Goal: Task Accomplishment & Management: Complete application form

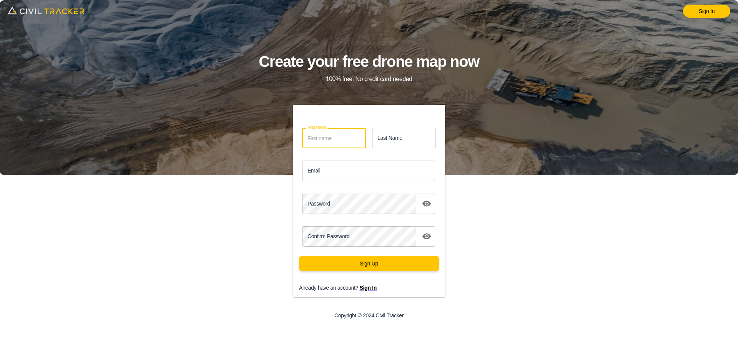
click at [324, 133] on input "First Name" at bounding box center [334, 138] width 64 height 20
type input "Burak"
type input "K"
type input "Bilal"
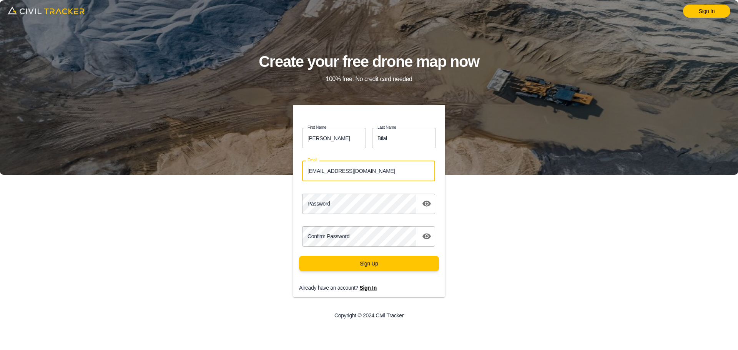
type input "burakkopan@gmail.com"
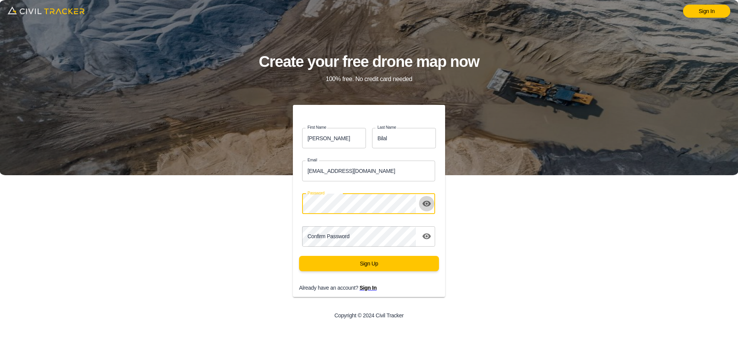
click at [427, 201] on icon "toggle password visibility" at bounding box center [426, 203] width 9 height 9
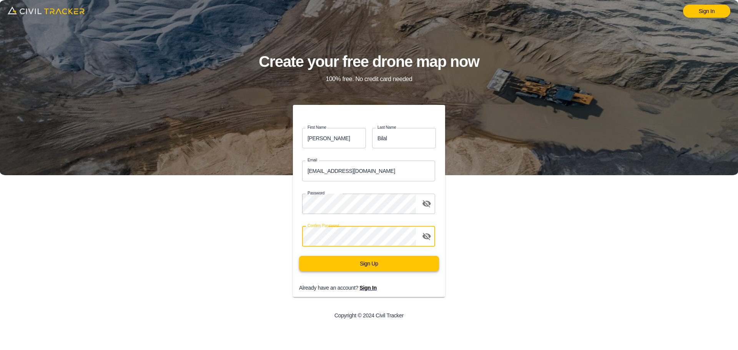
click at [363, 266] on button "Sign Up" at bounding box center [369, 263] width 140 height 15
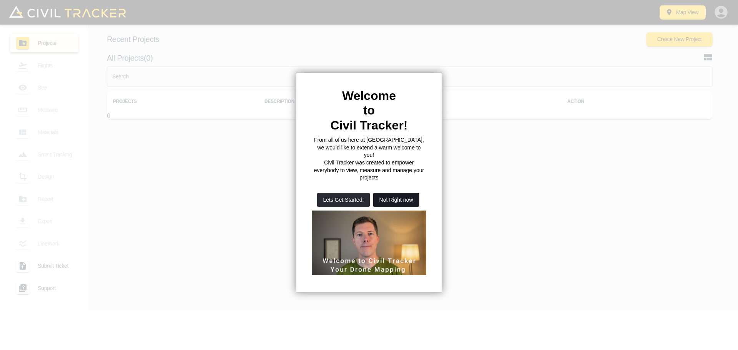
click at [383, 193] on button "Not Right now" at bounding box center [396, 200] width 46 height 14
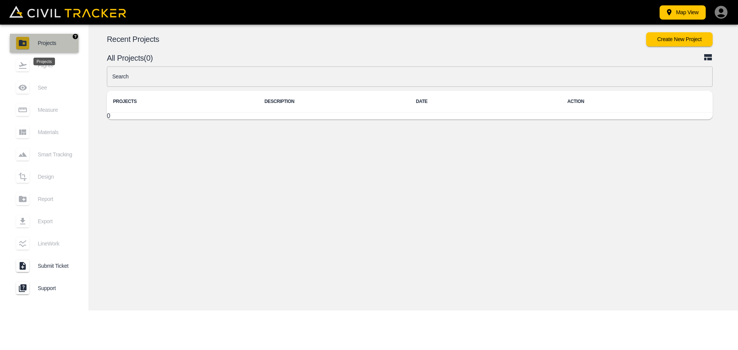
click at [68, 40] on span "Projects" at bounding box center [55, 43] width 35 height 6
click at [673, 37] on button "Create New Project" at bounding box center [679, 39] width 66 height 14
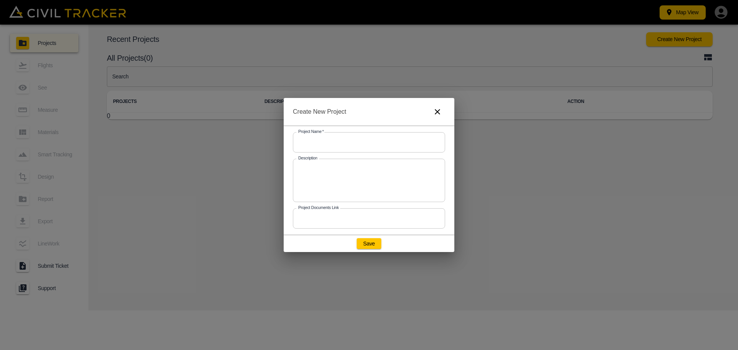
click at [339, 148] on input "text" at bounding box center [369, 142] width 152 height 20
type input "G"
type input "Deneme"
click at [319, 221] on input "text" at bounding box center [369, 218] width 152 height 20
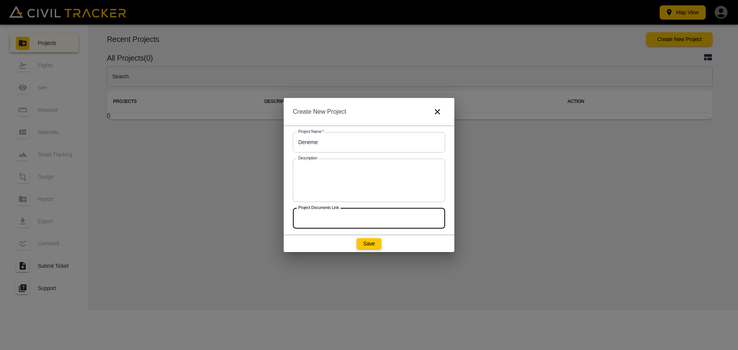
click at [376, 245] on button "Save" at bounding box center [369, 243] width 25 height 11
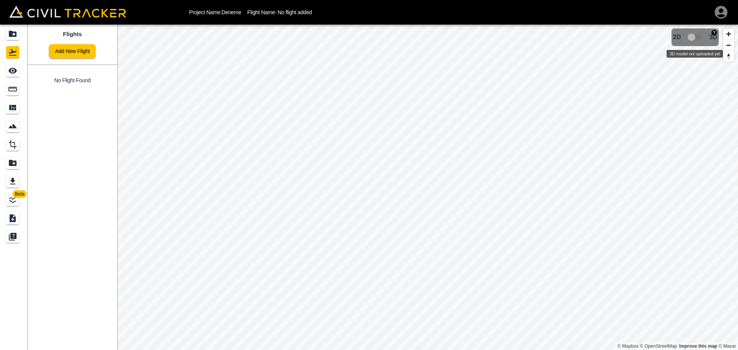
click at [695, 35] on span "3D model not uploaded yet" at bounding box center [695, 37] width 22 height 15
drag, startPoint x: 692, startPoint y: 38, endPoint x: 707, endPoint y: 38, distance: 14.6
click at [705, 38] on span "3D model not uploaded yet" at bounding box center [695, 37] width 22 height 15
click at [11, 67] on icon "See" at bounding box center [12, 70] width 9 height 9
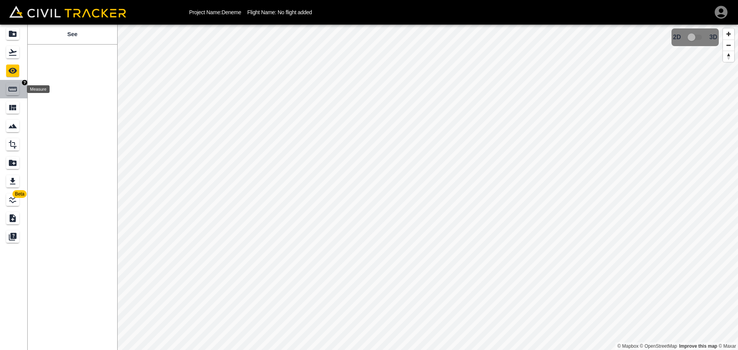
click at [20, 87] on div "Measure" at bounding box center [13, 89] width 15 height 12
click at [17, 109] on icon "Materials" at bounding box center [12, 107] width 9 height 9
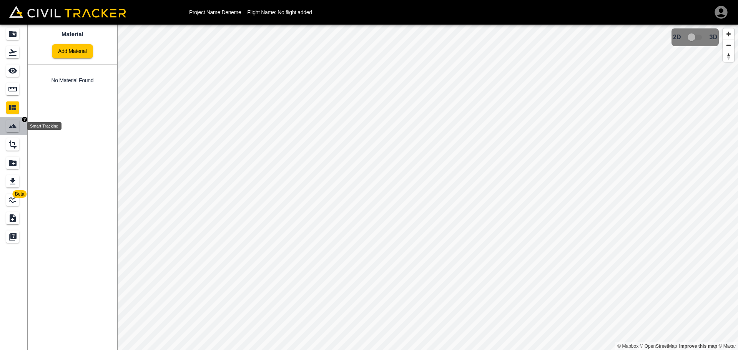
click at [17, 126] on icon "Smart Tracking" at bounding box center [12, 125] width 9 height 9
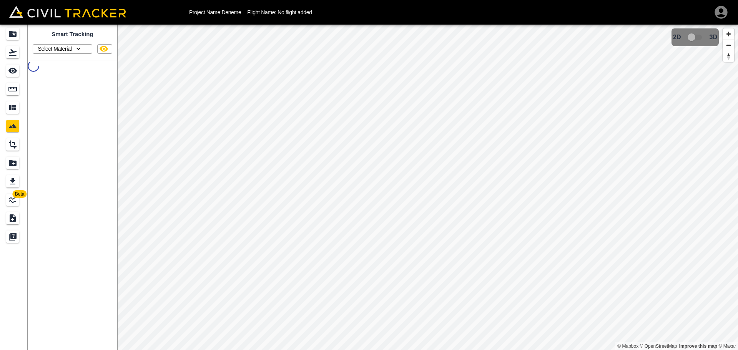
click at [51, 51] on p "Select Material" at bounding box center [55, 49] width 34 height 6
click at [51, 51] on div at bounding box center [369, 175] width 738 height 350
click at [15, 145] on icon "Design" at bounding box center [13, 144] width 8 height 8
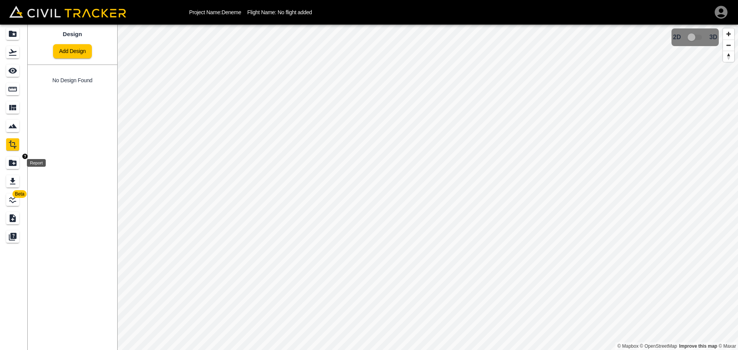
click at [11, 163] on icon "Report" at bounding box center [13, 163] width 8 height 6
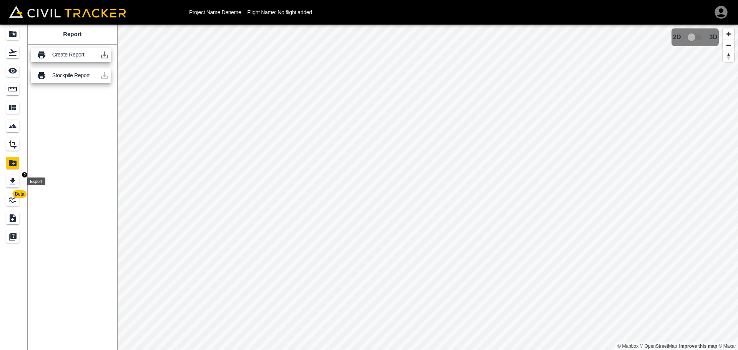
click at [12, 182] on icon "Export" at bounding box center [12, 181] width 5 height 7
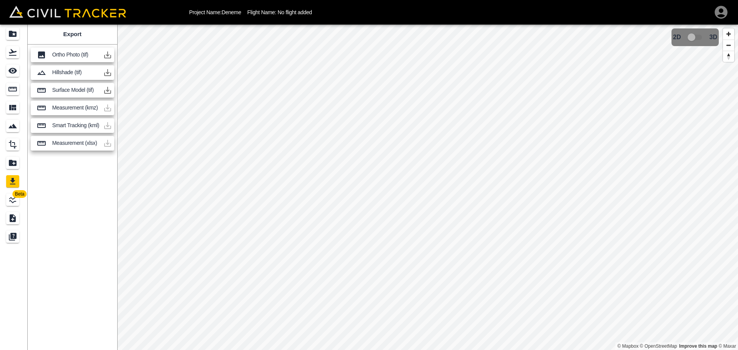
click at [18, 197] on span "Beta" at bounding box center [20, 194] width 14 height 8
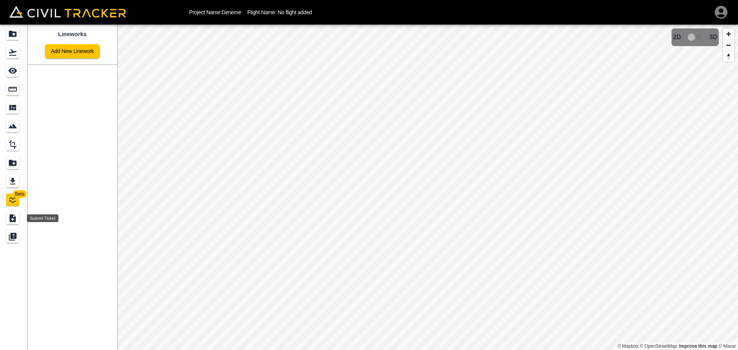
click at [9, 222] on icon "Submit Ticket" at bounding box center [12, 218] width 9 height 9
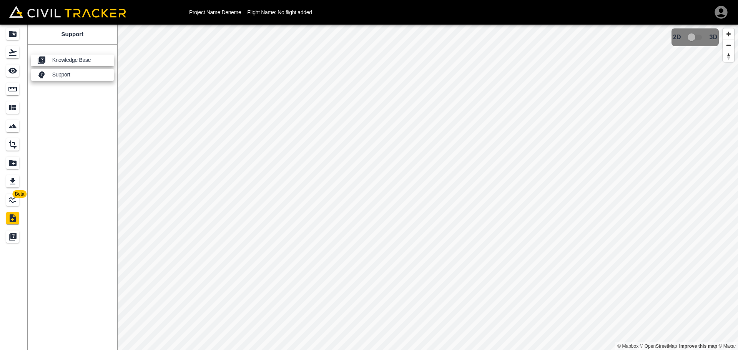
click at [5, 240] on link at bounding box center [14, 236] width 28 height 18
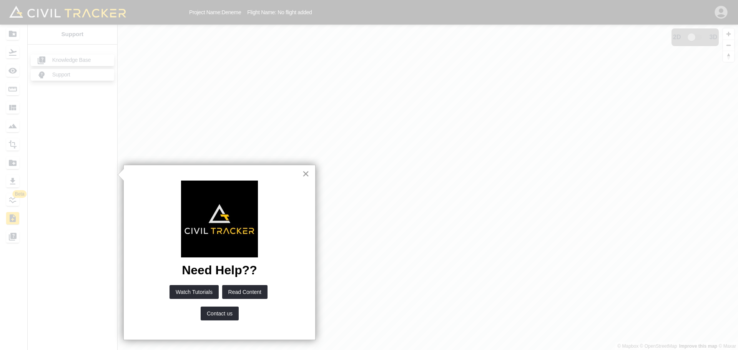
click at [305, 177] on button "×" at bounding box center [305, 174] width 7 height 12
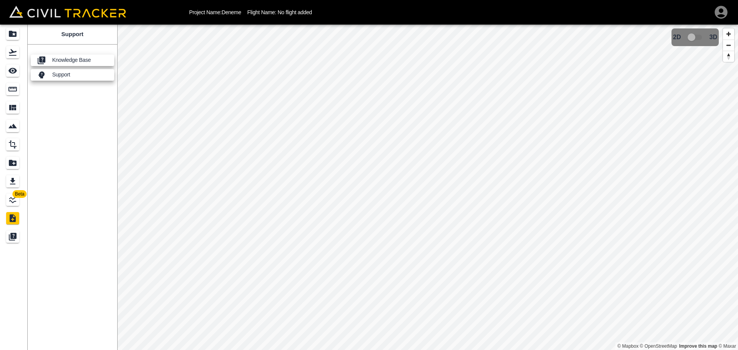
click at [719, 13] on icon "button" at bounding box center [720, 12] width 13 height 13
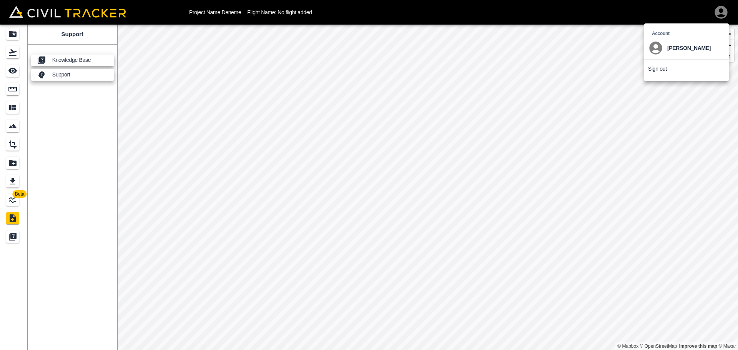
click at [624, 98] on div at bounding box center [369, 175] width 738 height 350
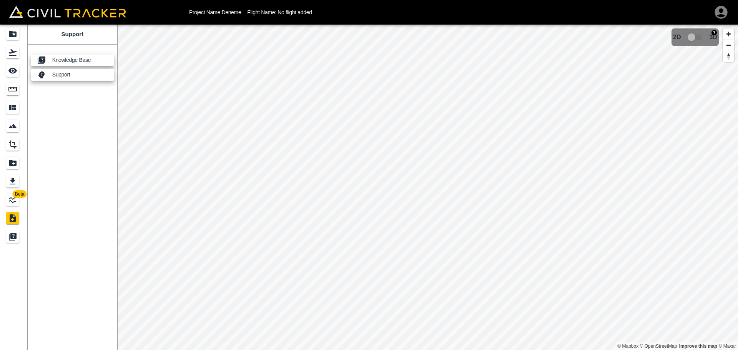
click at [712, 32] on img "button" at bounding box center [713, 32] width 5 height 5
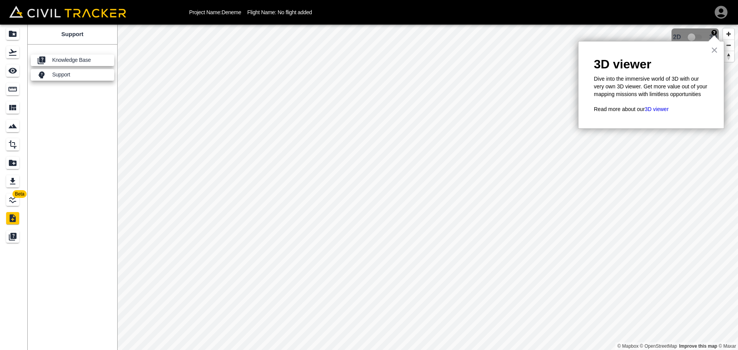
click at [705, 30] on span "3D model not uploaded yet" at bounding box center [695, 37] width 22 height 15
click at [692, 35] on span "3D model not uploaded yet" at bounding box center [695, 37] width 22 height 15
click at [717, 46] on button "×" at bounding box center [713, 50] width 7 height 12
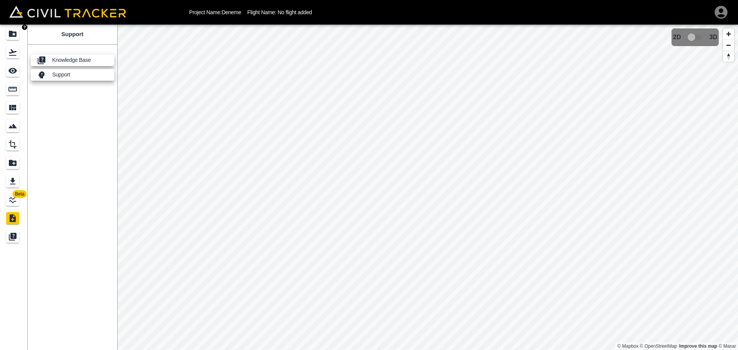
click at [16, 35] on icon "Projects" at bounding box center [13, 34] width 8 height 6
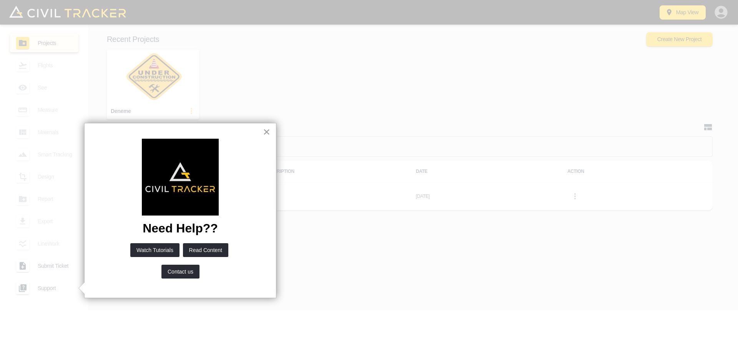
click at [268, 132] on button "×" at bounding box center [266, 132] width 7 height 12
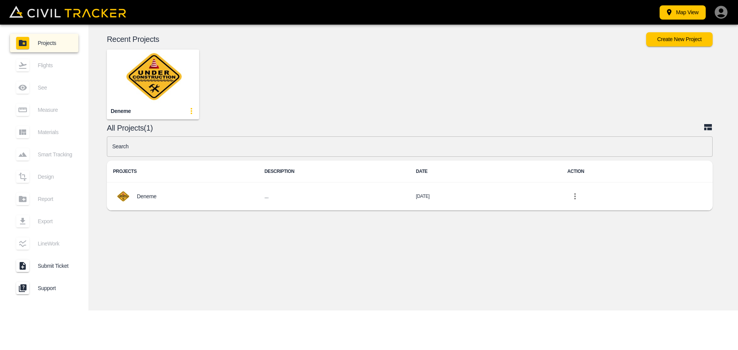
click at [158, 87] on img "button" at bounding box center [153, 77] width 92 height 54
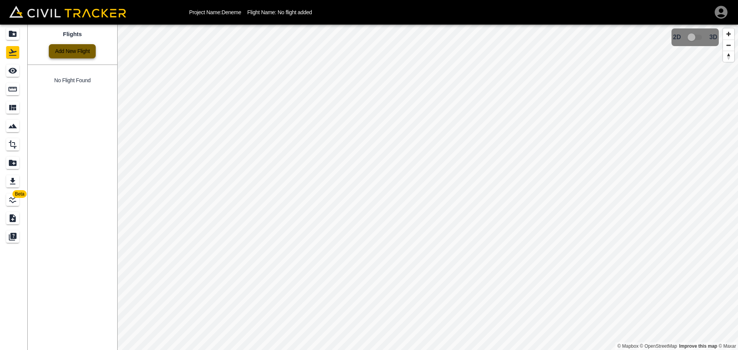
click at [65, 49] on link "Add New Flight" at bounding box center [72, 51] width 47 height 14
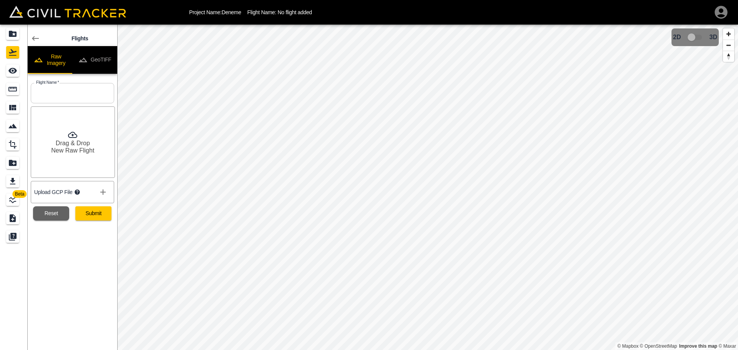
click at [93, 60] on button "GeoTIFF" at bounding box center [94, 60] width 45 height 28
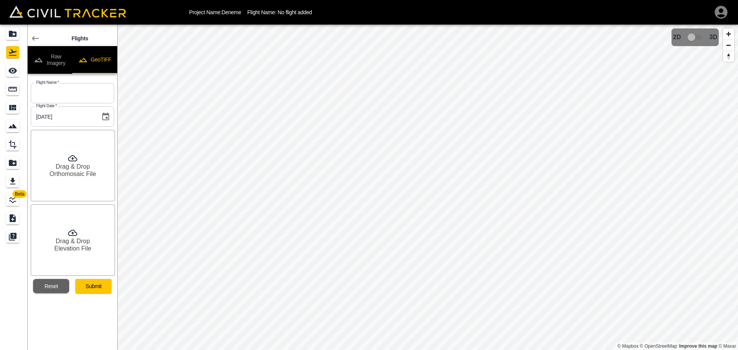
click at [63, 62] on button "Raw Imagery" at bounding box center [50, 60] width 45 height 28
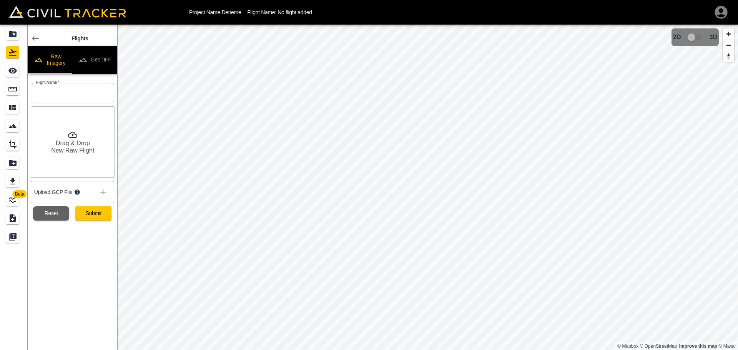
click at [67, 148] on h6 "New Raw Flight" at bounding box center [72, 150] width 43 height 7
click at [78, 137] on h6 "Drag & Drop" at bounding box center [73, 137] width 34 height 7
click at [64, 97] on input "text" at bounding box center [72, 93] width 83 height 20
type input "gokce"
click at [104, 192] on icon "show more" at bounding box center [102, 191] width 5 height 5
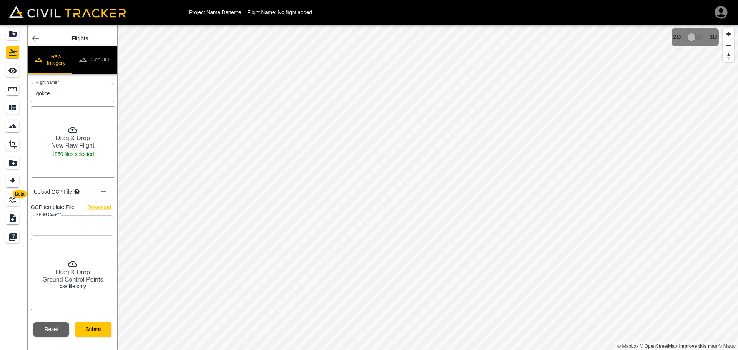
click at [104, 193] on icon "show more" at bounding box center [103, 191] width 9 height 9
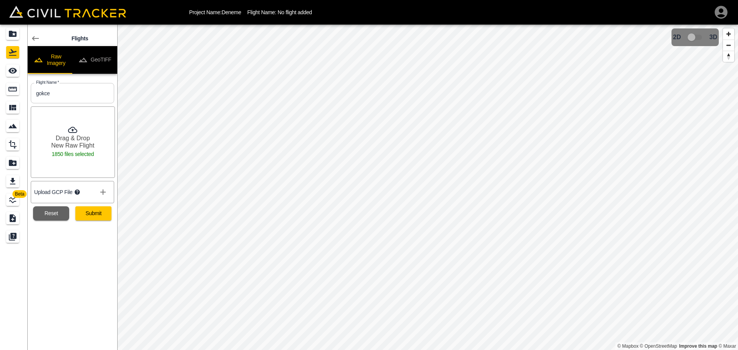
click at [76, 190] on icon at bounding box center [77, 191] width 5 height 5
click at [76, 192] on icon at bounding box center [77, 191] width 5 height 5
click at [103, 189] on icon "show more" at bounding box center [102, 191] width 9 height 9
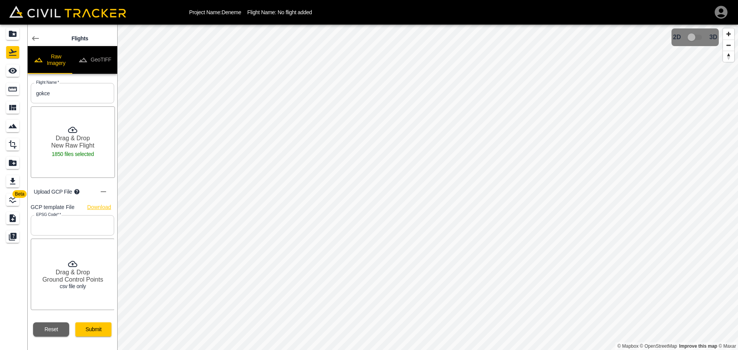
click at [100, 206] on link "Download" at bounding box center [99, 207] width 24 height 10
click at [101, 192] on icon "show more" at bounding box center [103, 191] width 9 height 9
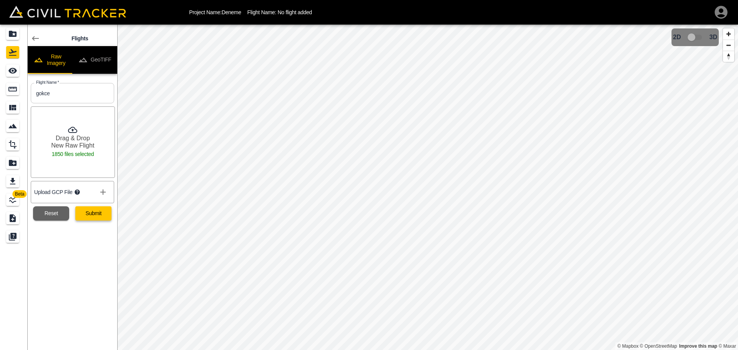
click at [95, 214] on button "Submit" at bounding box center [93, 213] width 36 height 14
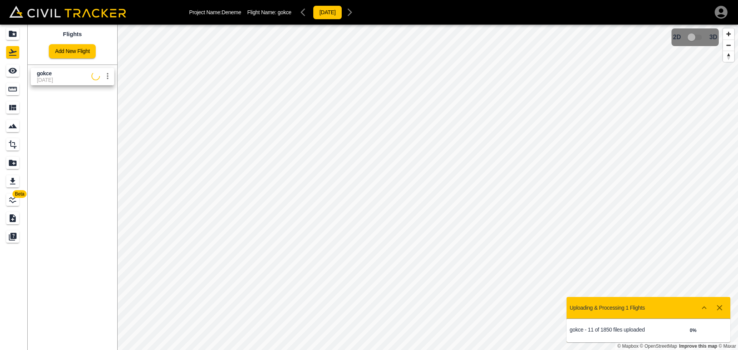
click at [705, 306] on icon "Show more" at bounding box center [703, 307] width 9 height 9
click at [703, 304] on icon "Show more" at bounding box center [703, 307] width 9 height 9
click at [704, 305] on icon "Show more" at bounding box center [703, 307] width 9 height 9
click at [704, 306] on icon "Show more" at bounding box center [703, 307] width 9 height 9
click at [718, 307] on icon "button" at bounding box center [719, 307] width 5 height 5
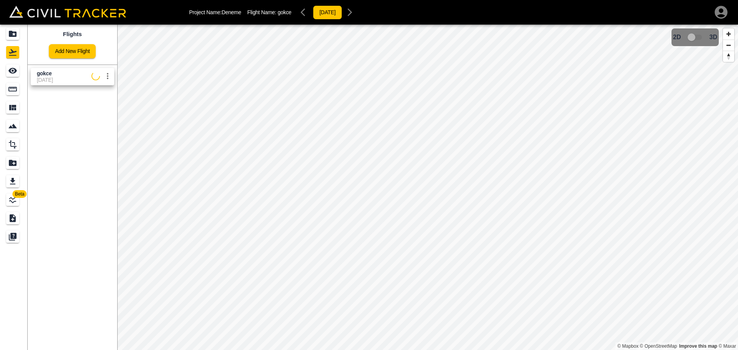
click at [108, 77] on icon "settings" at bounding box center [107, 75] width 9 height 9
click at [105, 78] on div at bounding box center [369, 175] width 738 height 350
click at [75, 77] on span "[DATE]" at bounding box center [64, 80] width 55 height 6
click at [50, 78] on span "[DATE]" at bounding box center [64, 80] width 55 height 6
click at [108, 75] on icon "settings" at bounding box center [107, 75] width 9 height 9
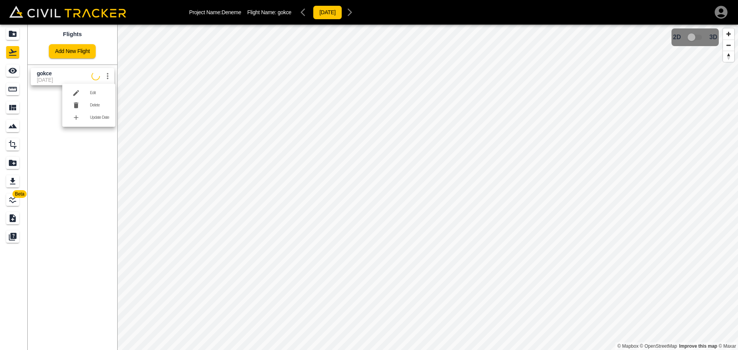
click at [90, 95] on li "Edit" at bounding box center [88, 93] width 53 height 12
click at [105, 79] on icon "button" at bounding box center [106, 80] width 9 height 9
click at [106, 78] on icon "settings" at bounding box center [107, 75] width 9 height 9
click at [103, 119] on h6 "Update Date" at bounding box center [99, 117] width 19 height 5
click at [105, 78] on button "button" at bounding box center [106, 82] width 15 height 15
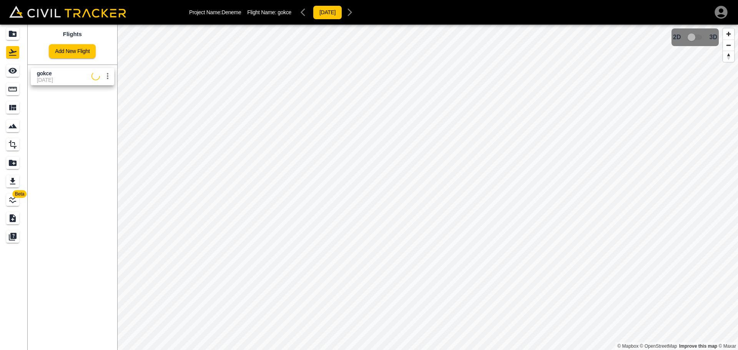
click at [65, 79] on span "[DATE]" at bounding box center [64, 80] width 55 height 6
click at [46, 75] on span "gokce" at bounding box center [44, 73] width 15 height 6
click at [112, 75] on icon "settings" at bounding box center [107, 75] width 9 height 9
click at [97, 106] on h6 "Delete" at bounding box center [99, 105] width 19 height 5
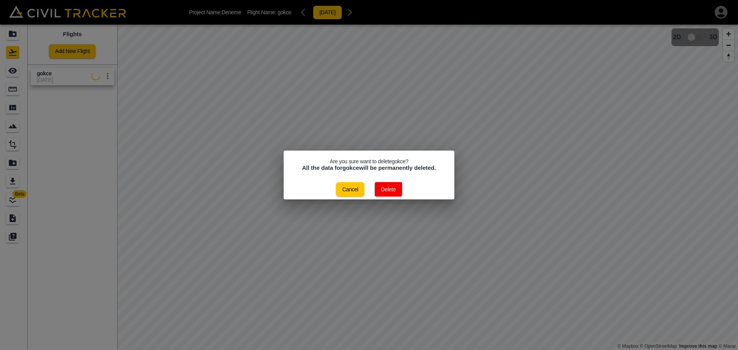
click at [390, 187] on button "Delete" at bounding box center [388, 189] width 27 height 14
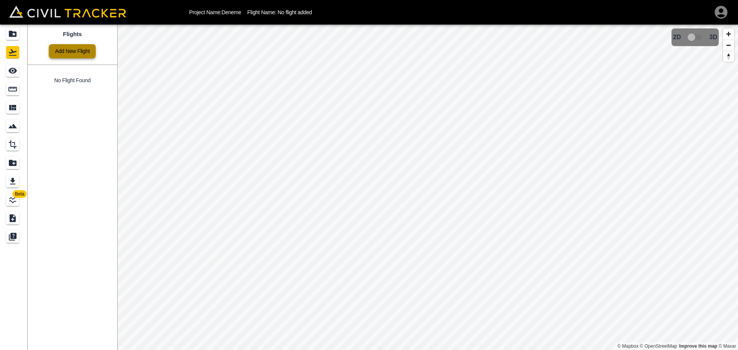
click at [64, 55] on link "Add New Flight" at bounding box center [72, 51] width 47 height 14
click at [64, 50] on link "Add New Flight" at bounding box center [72, 51] width 47 height 14
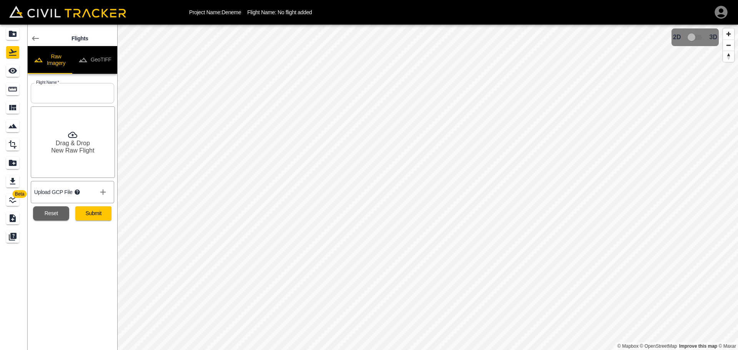
click at [81, 138] on div "Drag & Drop New Raw Flight" at bounding box center [73, 141] width 84 height 71
click at [85, 61] on icon "disabled tabs example" at bounding box center [82, 59] width 9 height 9
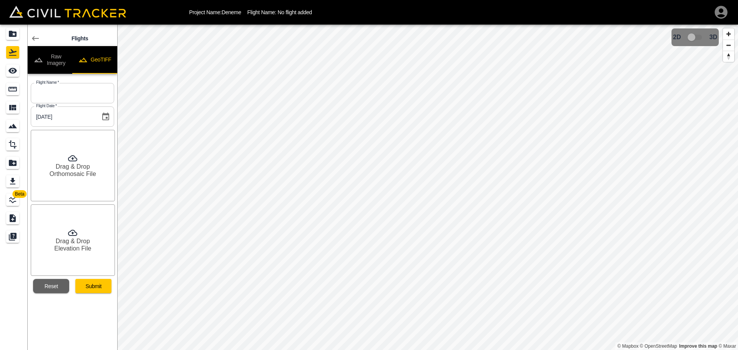
click at [83, 161] on div "Drag & Drop Orthomosaic File" at bounding box center [73, 165] width 84 height 71
click at [63, 56] on button "Raw Imagery" at bounding box center [50, 60] width 45 height 28
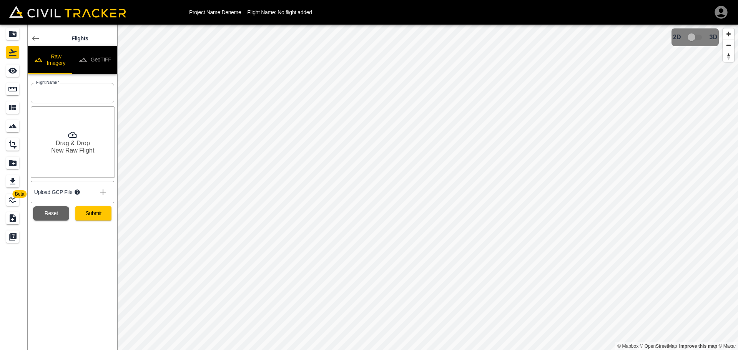
click at [83, 139] on h6 "Drag & Drop" at bounding box center [73, 142] width 34 height 7
click at [94, 212] on button "Submit" at bounding box center [93, 213] width 36 height 14
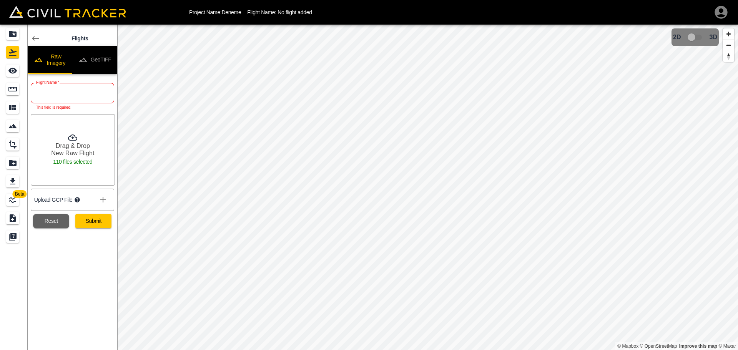
click at [66, 93] on input "text" at bounding box center [72, 93] width 83 height 20
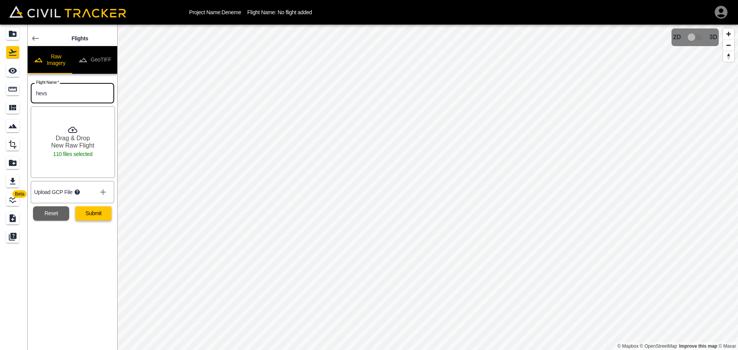
type input "hevs"
click at [100, 213] on button "Submit" at bounding box center [93, 213] width 36 height 14
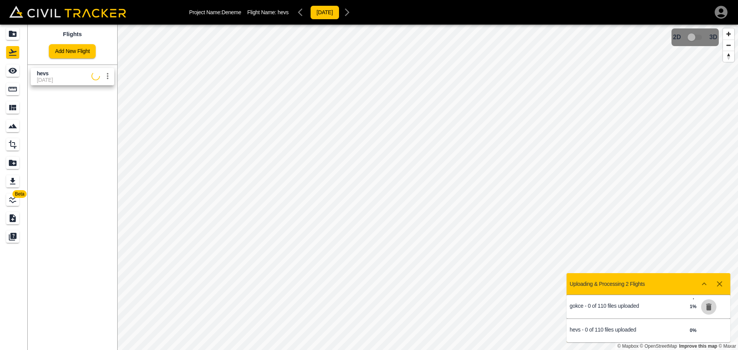
click at [711, 305] on icon "button" at bounding box center [708, 307] width 5 height 7
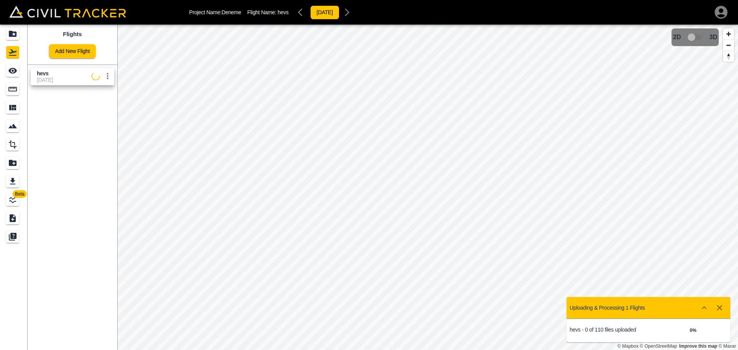
click at [682, 332] on div "0 %" at bounding box center [674, 330] width 53 height 17
click at [611, 333] on div "hevs - 1 of 110 files uploaded" at bounding box center [608, 331] width 79 height 8
click at [611, 328] on p "hevs - 1 of 110 files uploaded" at bounding box center [608, 330] width 79 height 6
click at [61, 73] on span "hevs" at bounding box center [64, 73] width 55 height 7
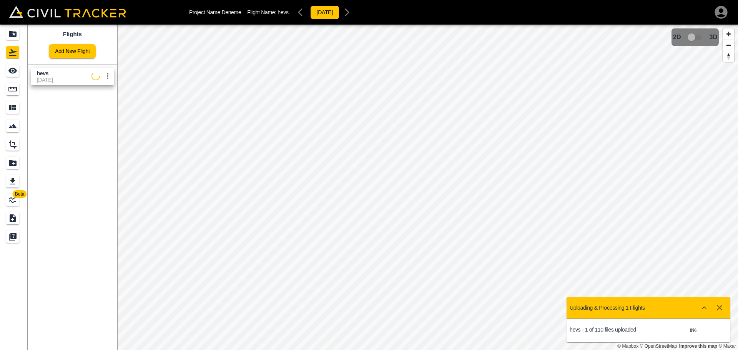
click at [61, 73] on span "hevs" at bounding box center [64, 73] width 55 height 7
click at [701, 309] on icon "Show more" at bounding box center [703, 307] width 9 height 9
click at [702, 309] on icon "Show more" at bounding box center [703, 307] width 9 height 9
drag, startPoint x: 696, startPoint y: 331, endPoint x: 668, endPoint y: 331, distance: 27.7
click at [668, 331] on div "1 %" at bounding box center [674, 330] width 53 height 17
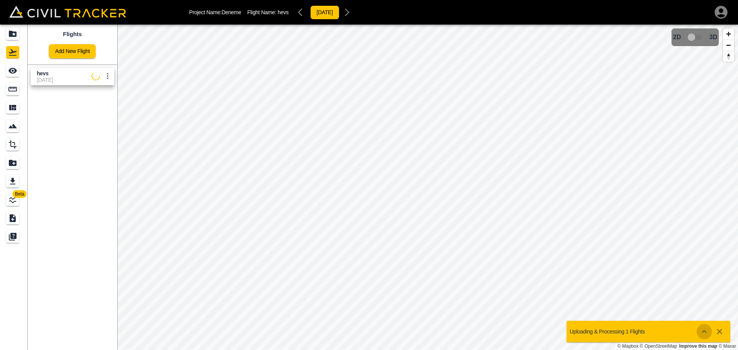
click at [703, 331] on icon "Show more" at bounding box center [704, 331] width 5 height 3
click at [701, 331] on icon "Show more" at bounding box center [703, 331] width 9 height 9
click at [701, 332] on icon "Show more" at bounding box center [703, 331] width 9 height 9
click at [41, 77] on span "[DATE]" at bounding box center [64, 80] width 55 height 6
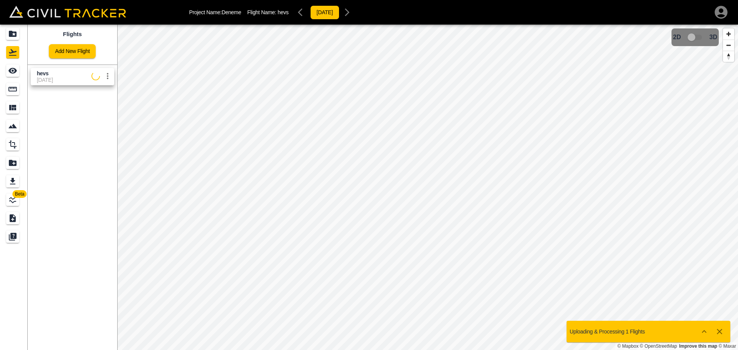
click at [640, 333] on p "Uploading & Processing 1 Flights" at bounding box center [606, 331] width 75 height 6
click at [111, 76] on icon "settings" at bounding box center [107, 75] width 9 height 9
click at [111, 76] on div at bounding box center [369, 175] width 738 height 350
click at [703, 335] on icon "Show more" at bounding box center [703, 331] width 9 height 9
click at [19, 70] on div "See" at bounding box center [12, 71] width 13 height 12
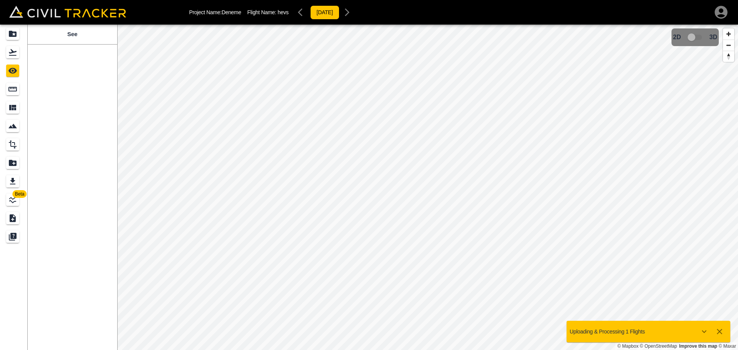
click at [67, 88] on div "See" at bounding box center [73, 187] width 90 height 325
click at [8, 87] on icon "Measure" at bounding box center [12, 89] width 9 height 9
click at [10, 103] on div "Materials" at bounding box center [12, 107] width 13 height 12
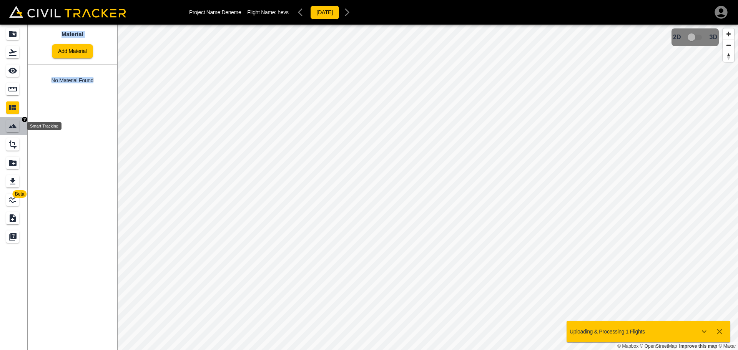
click at [12, 124] on icon "Smart Tracking" at bounding box center [12, 125] width 9 height 9
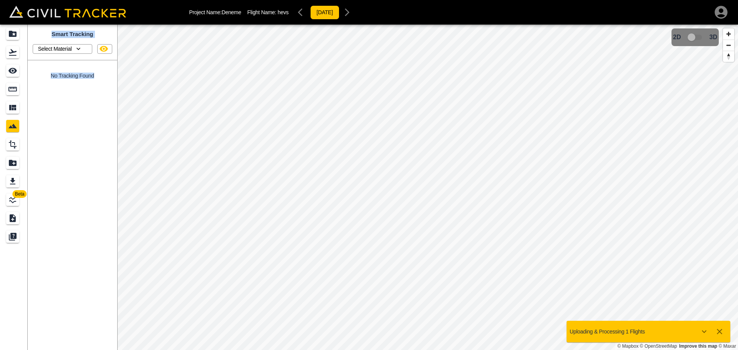
click at [61, 128] on div "Smart Tracking Select Material No Tracking Found" at bounding box center [73, 187] width 90 height 325
click at [16, 147] on icon "Design" at bounding box center [12, 144] width 9 height 9
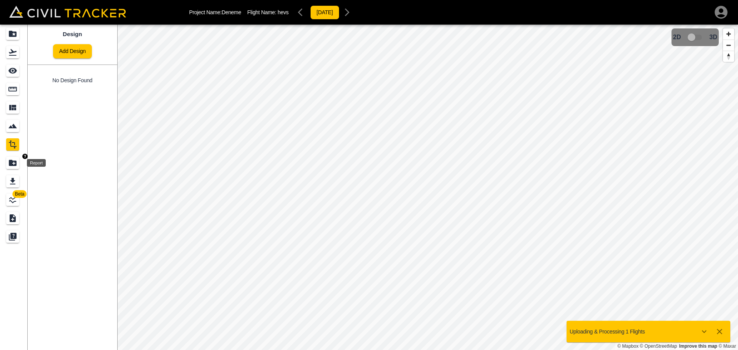
click at [14, 162] on icon "Report" at bounding box center [13, 163] width 8 height 6
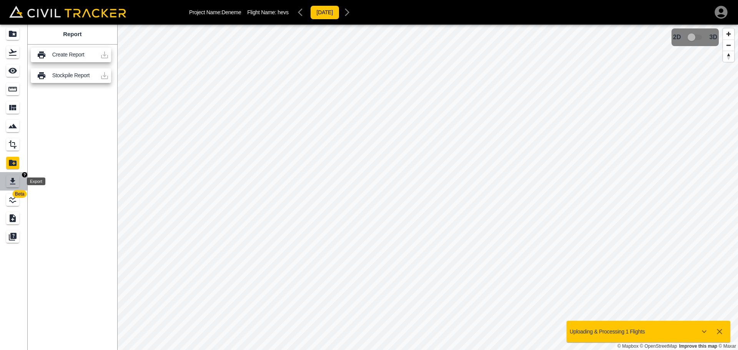
click at [13, 179] on icon "Export" at bounding box center [12, 181] width 5 height 7
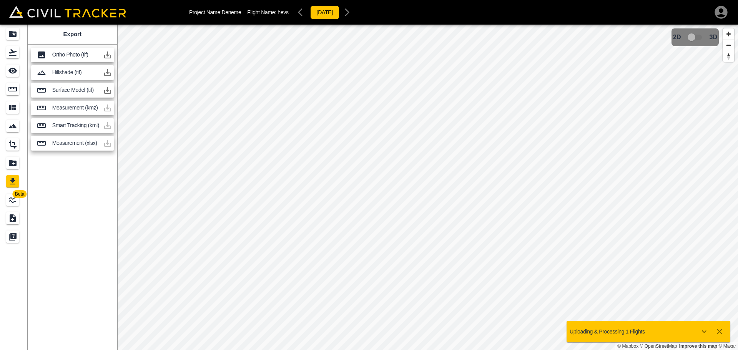
click at [13, 198] on icon "LineWork" at bounding box center [12, 199] width 9 height 9
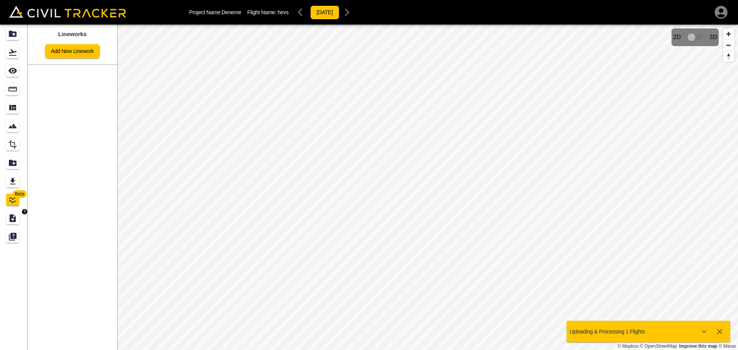
click at [12, 216] on icon "Submit Ticket" at bounding box center [13, 218] width 6 height 8
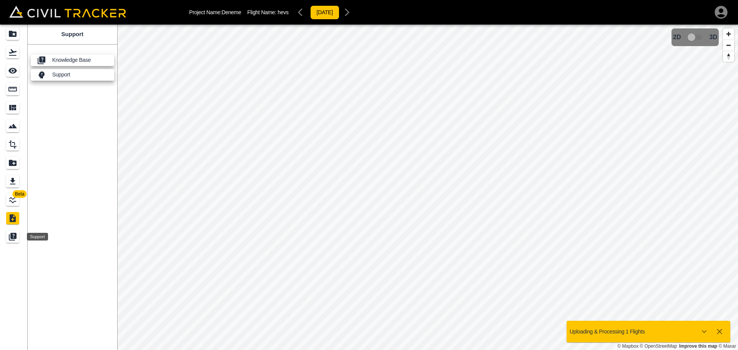
click at [10, 232] on icon "Support" at bounding box center [12, 236] width 9 height 9
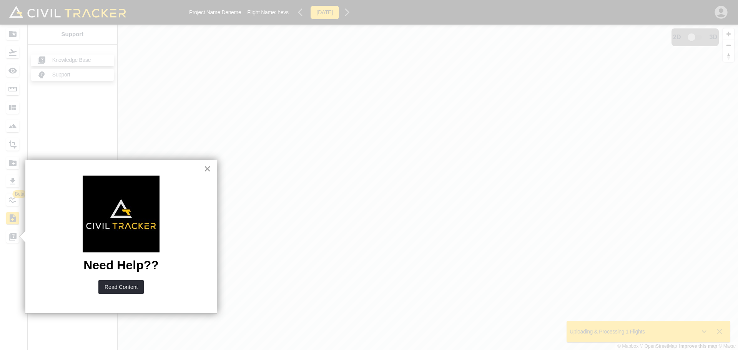
click at [210, 167] on button "×" at bounding box center [207, 169] width 7 height 12
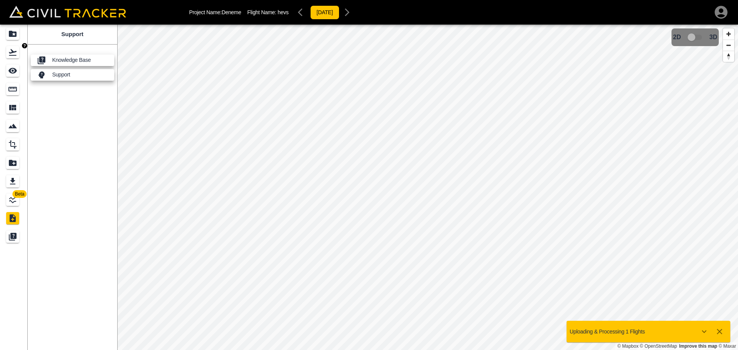
click at [12, 51] on icon "Flights" at bounding box center [13, 52] width 8 height 7
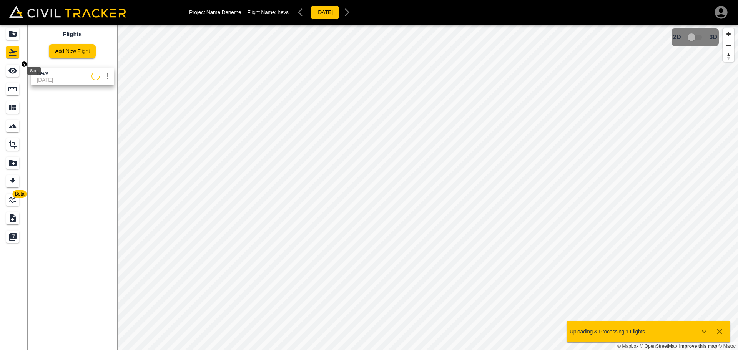
click at [14, 73] on icon "See" at bounding box center [12, 71] width 8 height 6
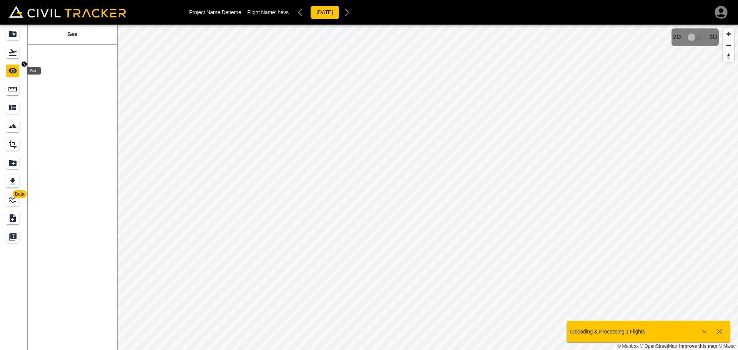
click at [14, 57] on div "Flights" at bounding box center [12, 52] width 13 height 12
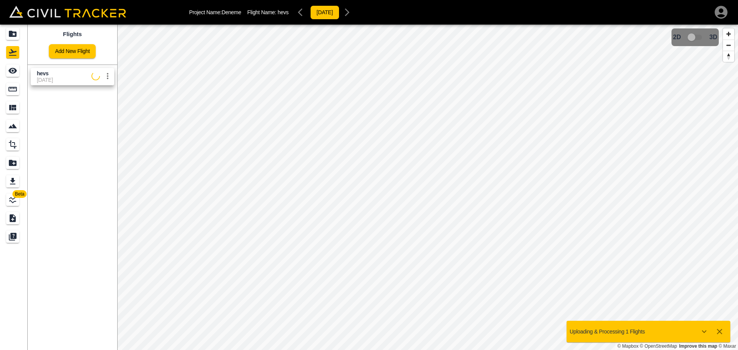
click at [108, 77] on icon "settings" at bounding box center [107, 75] width 9 height 9
click at [683, 309] on div at bounding box center [369, 175] width 738 height 350
click at [719, 335] on icon "button" at bounding box center [719, 331] width 9 height 9
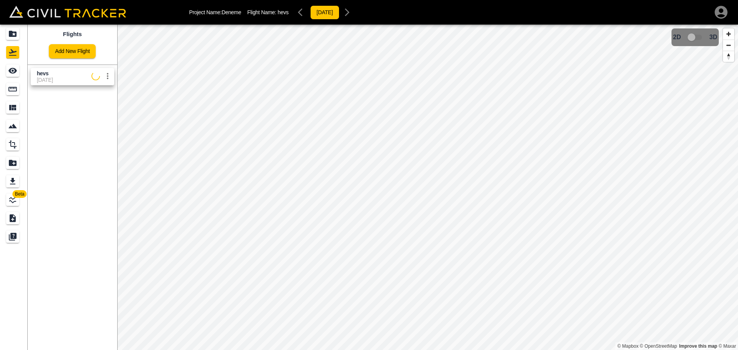
click at [108, 76] on icon "settings" at bounding box center [108, 76] width 2 height 6
click at [95, 109] on li "Delete" at bounding box center [88, 105] width 53 height 12
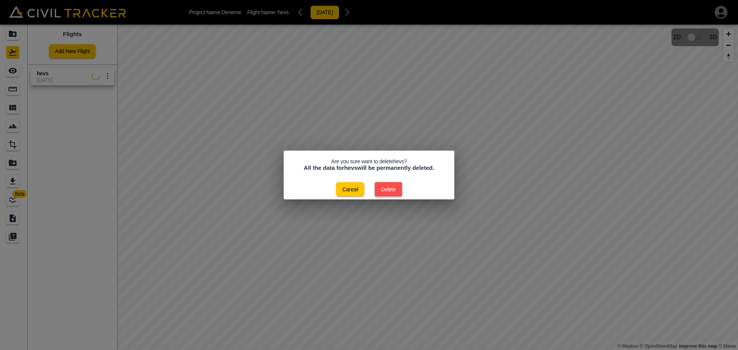
click at [398, 194] on button "Delete" at bounding box center [388, 189] width 27 height 14
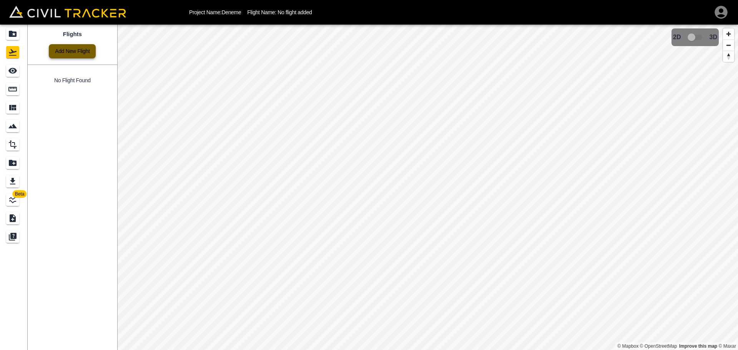
click at [55, 54] on link "Add New Flight" at bounding box center [72, 51] width 47 height 14
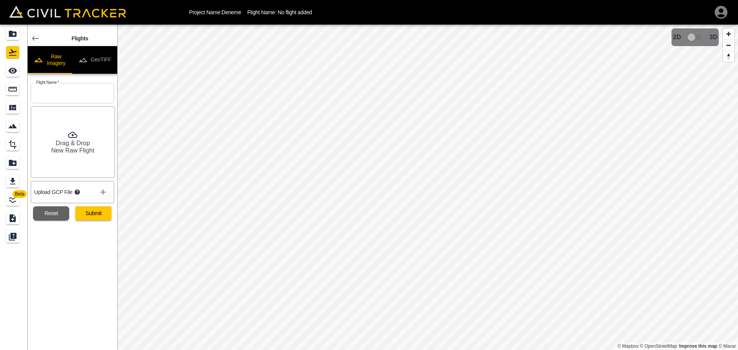
click at [78, 142] on h6 "Drag & Drop" at bounding box center [73, 142] width 34 height 7
click at [93, 210] on button "Submit" at bounding box center [93, 213] width 36 height 14
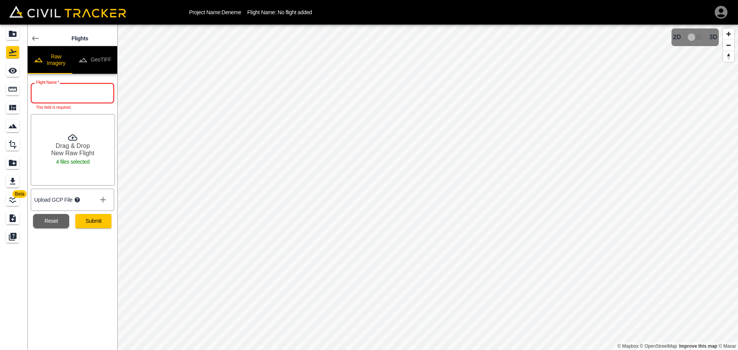
click at [81, 88] on input "text" at bounding box center [72, 93] width 83 height 20
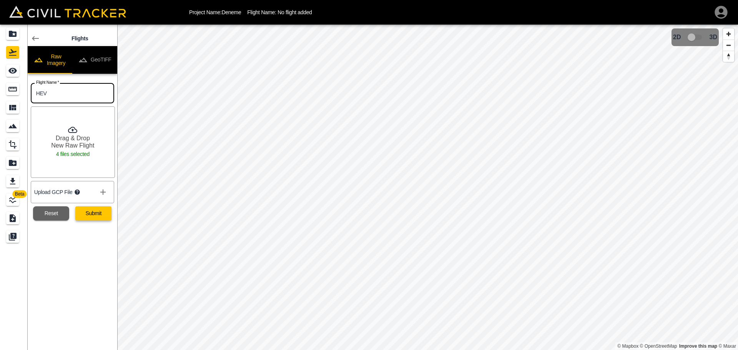
type input "HEV"
click at [97, 216] on button "Submit" at bounding box center [93, 213] width 36 height 14
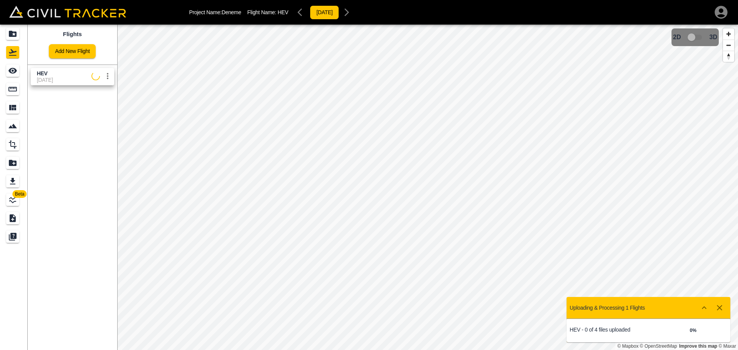
click at [708, 305] on button "Show more" at bounding box center [703, 307] width 15 height 15
click at [705, 309] on icon "Show more" at bounding box center [703, 307] width 9 height 9
click at [705, 309] on icon "Show more" at bounding box center [704, 307] width 5 height 3
click at [705, 309] on icon "Show more" at bounding box center [703, 307] width 9 height 9
click at [109, 80] on icon "settings" at bounding box center [107, 75] width 9 height 9
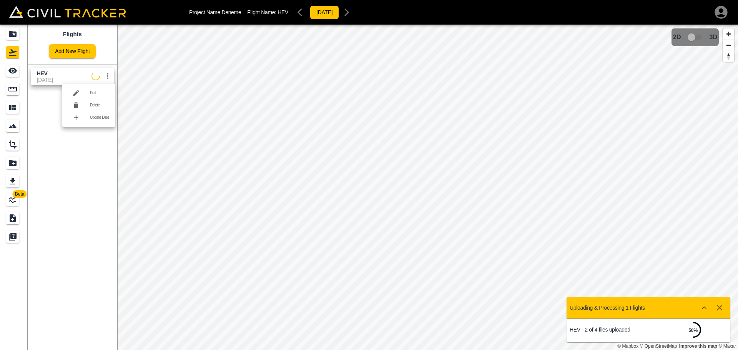
click at [110, 77] on div at bounding box center [369, 175] width 738 height 350
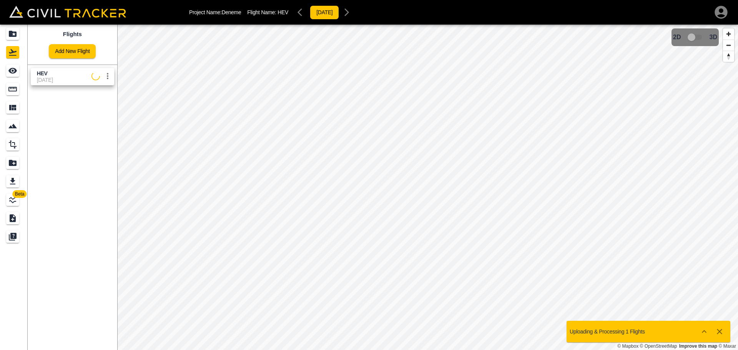
click at [703, 331] on icon "Show more" at bounding box center [704, 331] width 5 height 3
click at [60, 76] on span "HEV" at bounding box center [64, 73] width 55 height 7
click at [354, 15] on div "[DATE]" at bounding box center [324, 12] width 60 height 15
click at [301, 10] on div "[DATE]" at bounding box center [324, 12] width 60 height 15
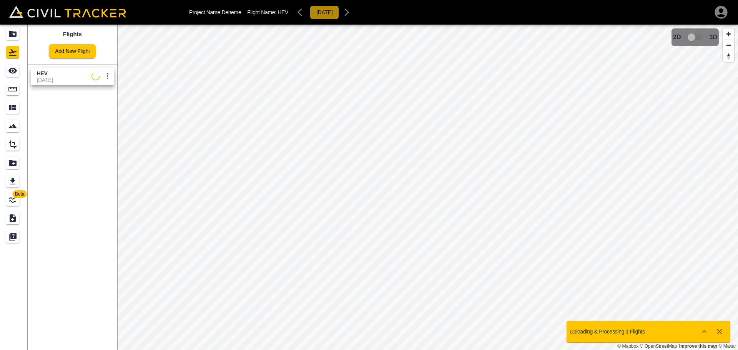
click at [321, 12] on button "[DATE]" at bounding box center [324, 12] width 29 height 14
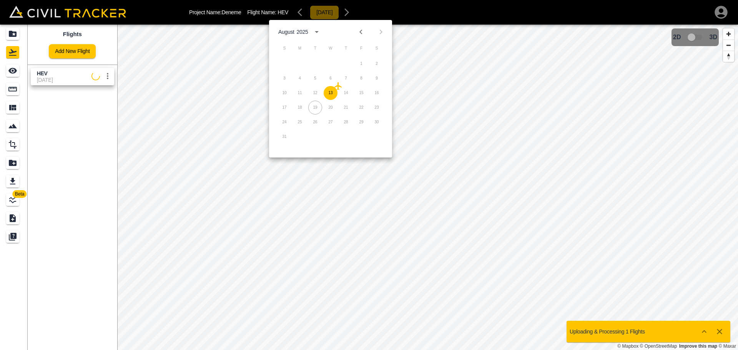
click at [322, 15] on button "[DATE]" at bounding box center [324, 12] width 29 height 14
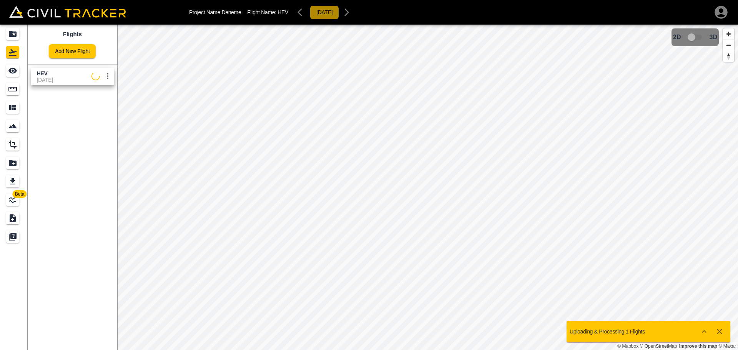
click at [325, 13] on button "[DATE]" at bounding box center [324, 12] width 29 height 14
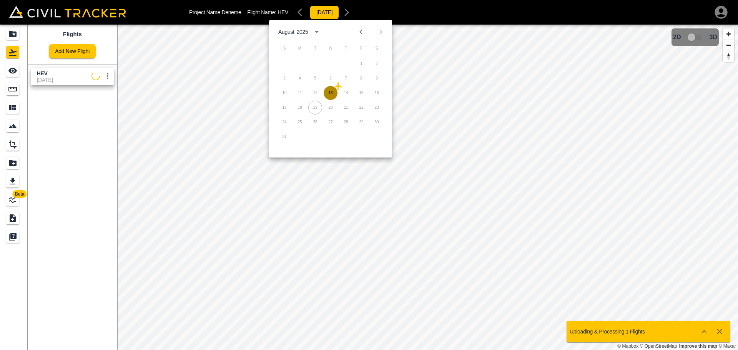
click at [332, 95] on button "13" at bounding box center [331, 93] width 14 height 14
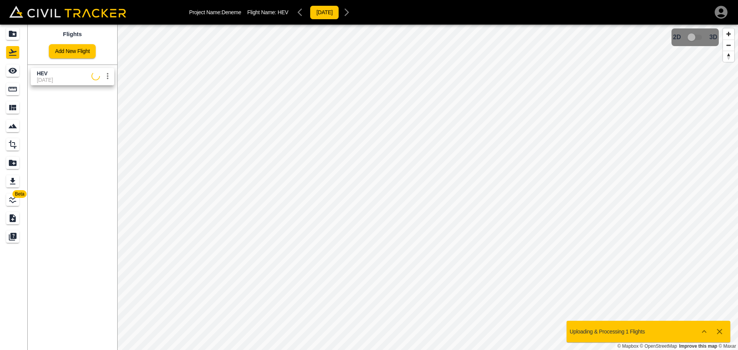
click at [706, 335] on icon "Show more" at bounding box center [703, 331] width 9 height 9
click at [705, 333] on icon "Show more" at bounding box center [703, 331] width 9 height 9
click at [47, 73] on span "HEV" at bounding box center [42, 73] width 11 height 6
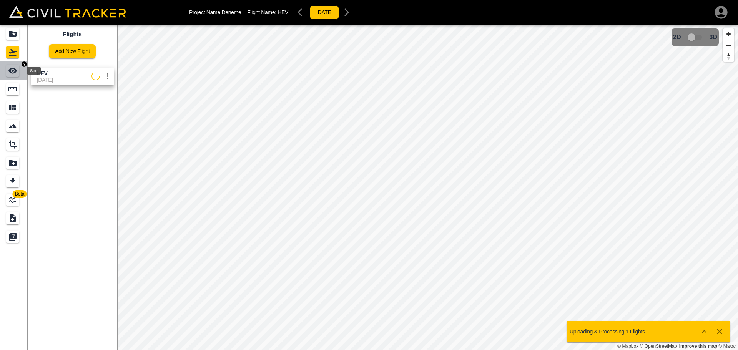
click at [17, 67] on icon "See" at bounding box center [12, 70] width 9 height 9
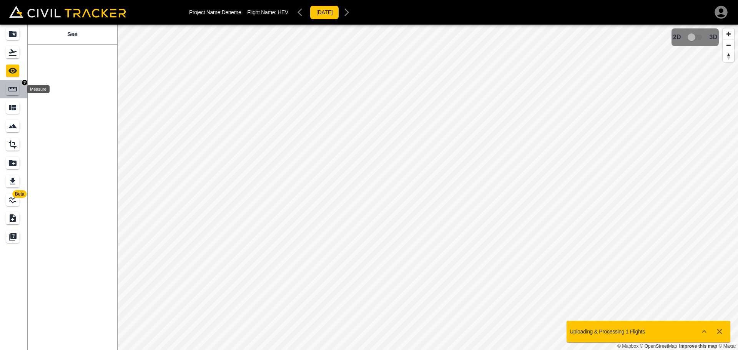
click at [15, 88] on icon "Measure" at bounding box center [12, 89] width 8 height 5
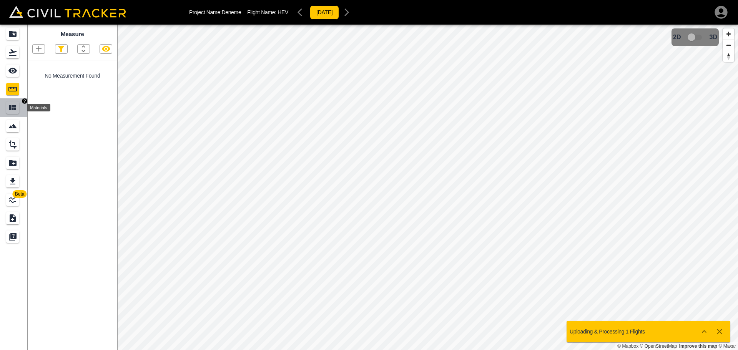
click at [18, 102] on div "Materials" at bounding box center [12, 107] width 13 height 12
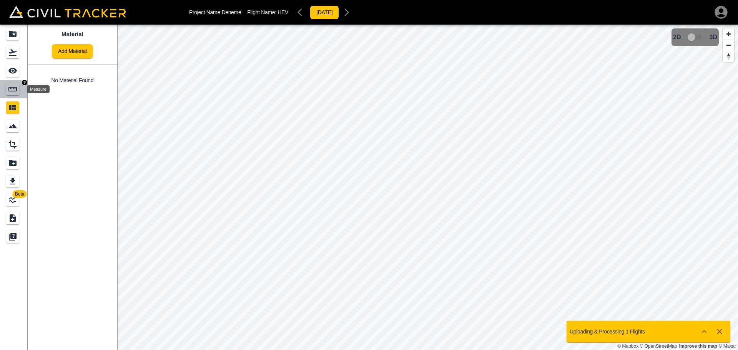
click at [14, 88] on icon "Measure" at bounding box center [12, 89] width 8 height 5
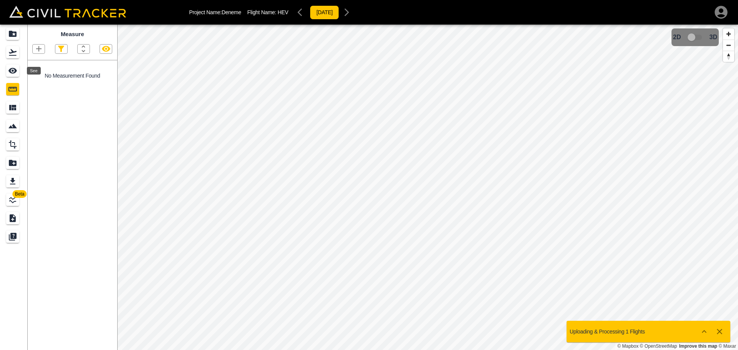
click at [8, 67] on icon "See" at bounding box center [12, 70] width 9 height 9
click at [8, 56] on icon "Flights" at bounding box center [12, 52] width 9 height 9
